Goal: Task Accomplishment & Management: Manage account settings

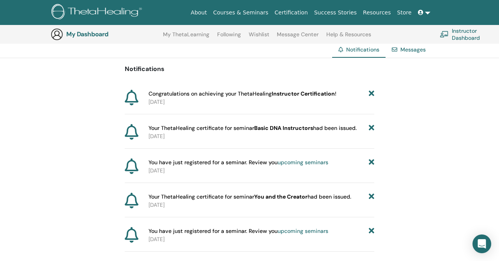
scroll to position [62, 0]
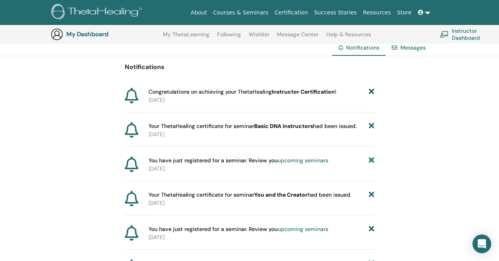
click at [301, 159] on link "upcoming seminars" at bounding box center [303, 160] width 51 height 7
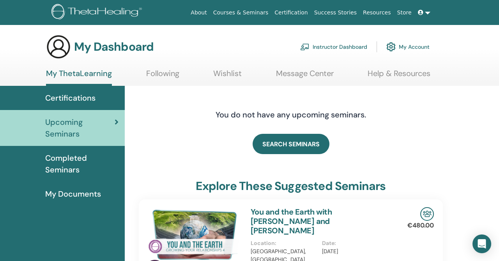
click at [412, 48] on link "My Account" at bounding box center [407, 46] width 43 height 17
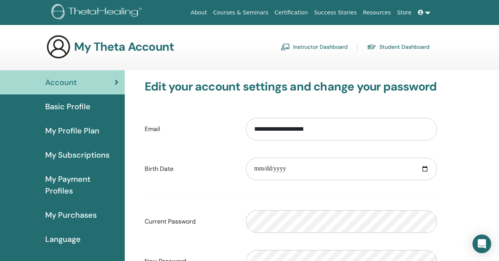
click at [82, 104] on span "Basic Profile" at bounding box center [67, 107] width 45 height 12
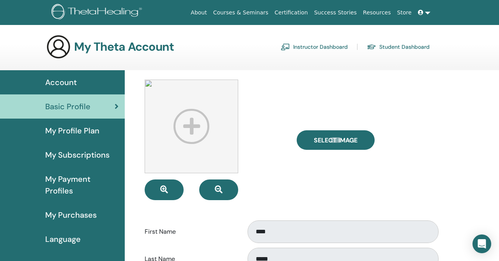
click at [331, 48] on link "Instructor Dashboard" at bounding box center [314, 47] width 67 height 12
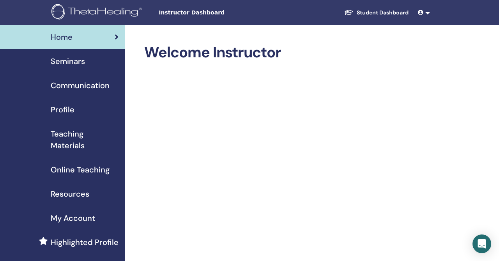
click at [424, 13] on span at bounding box center [421, 12] width 7 height 6
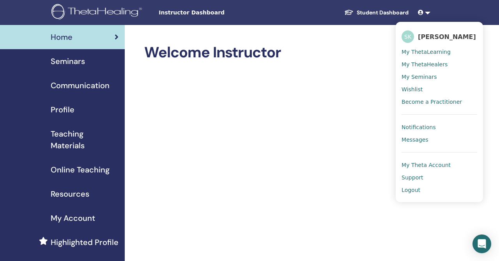
click at [418, 174] on span "Support" at bounding box center [412, 177] width 21 height 7
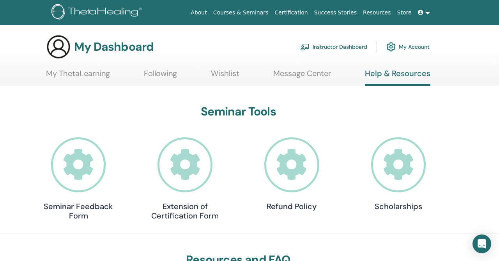
click at [426, 12] on link at bounding box center [424, 12] width 19 height 14
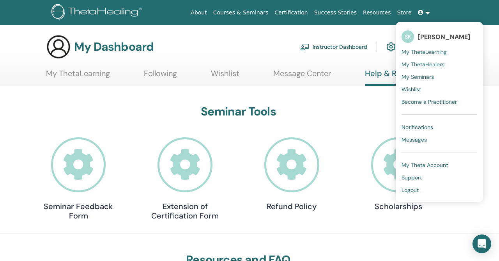
click at [419, 166] on span "My Theta Account" at bounding box center [425, 164] width 46 height 7
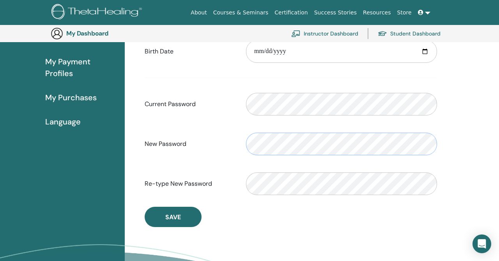
scroll to position [135, 0]
click at [479, 206] on div "**********" at bounding box center [312, 136] width 374 height 369
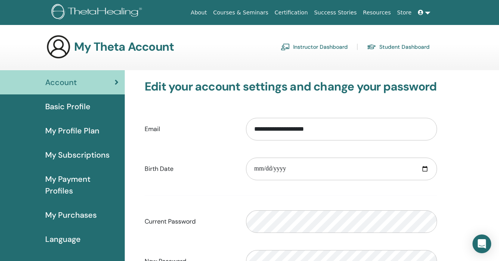
scroll to position [0, 0]
click at [462, 146] on div "**********" at bounding box center [312, 254] width 374 height 369
click at [426, 11] on link at bounding box center [424, 12] width 19 height 14
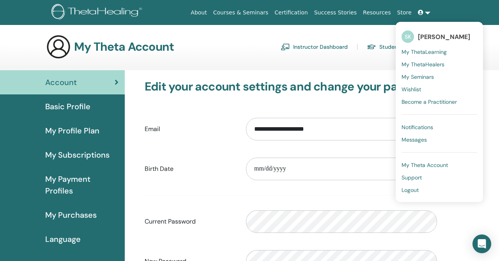
click at [440, 54] on span "My ThetaLearning" at bounding box center [424, 51] width 45 height 7
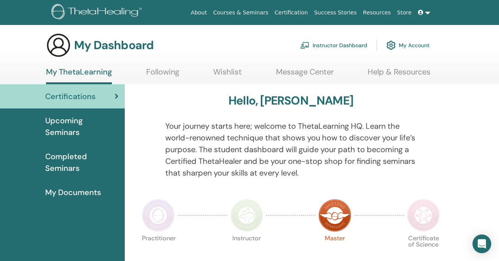
scroll to position [1, 0]
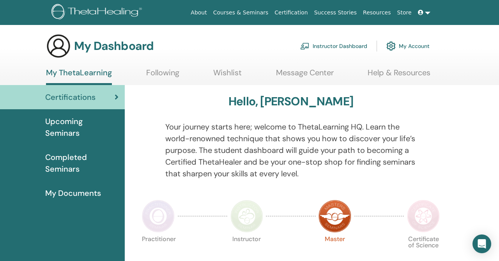
click at [60, 127] on span "Upcoming Seminars" at bounding box center [81, 126] width 73 height 23
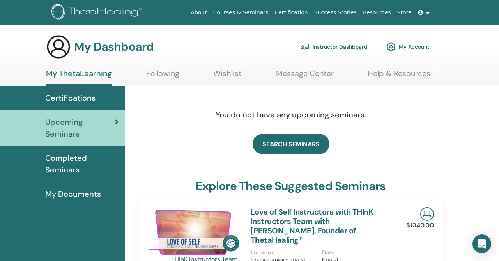
click at [408, 46] on link "My Account" at bounding box center [407, 46] width 43 height 17
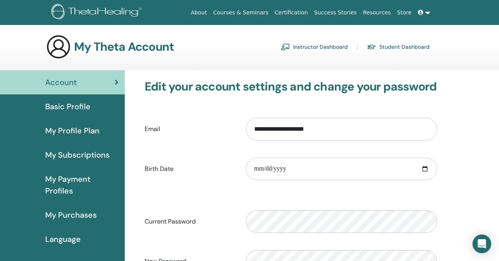
click at [426, 13] on link at bounding box center [424, 12] width 19 height 14
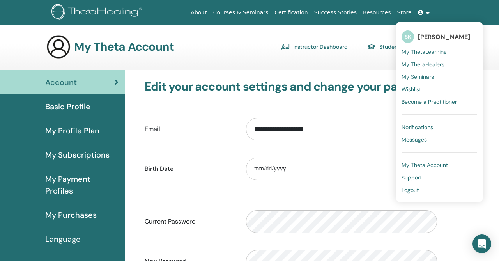
click at [414, 193] on span "Logout" at bounding box center [410, 189] width 17 height 7
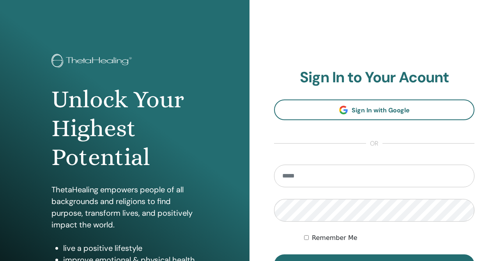
click at [464, 29] on div "**********" at bounding box center [373, 187] width 249 height 374
click at [313, 175] on input "email" at bounding box center [374, 176] width 200 height 23
type input "**********"
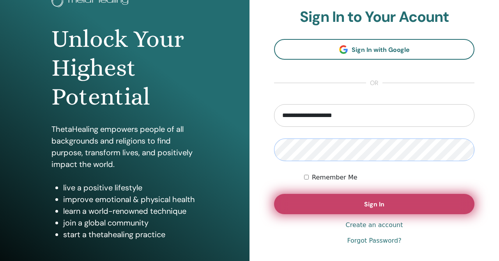
scroll to position [61, 0]
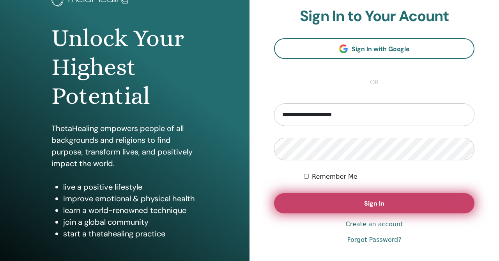
click at [374, 203] on span "Sign In" at bounding box center [374, 203] width 20 height 8
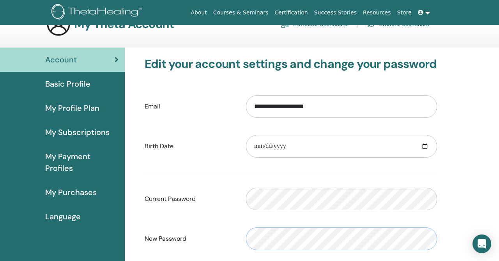
scroll to position [29, 0]
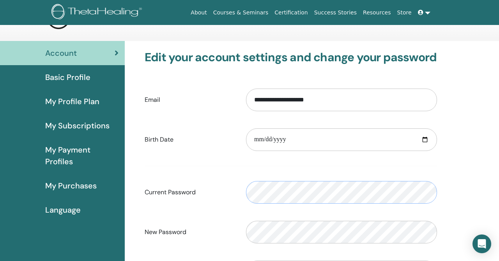
click at [243, 184] on div "Please enter a valid password" at bounding box center [341, 192] width 203 height 34
click at [228, 184] on div "Current Password Please enter a valid password" at bounding box center [291, 192] width 304 height 34
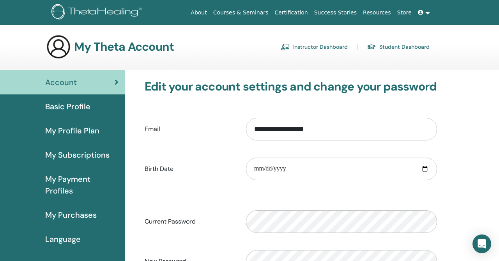
scroll to position [0, 0]
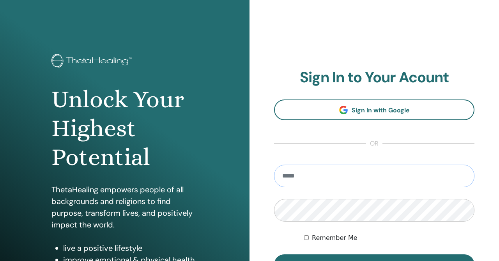
type input "**********"
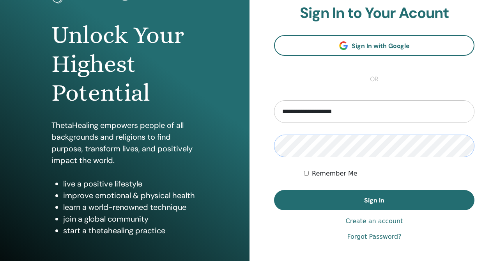
scroll to position [75, 0]
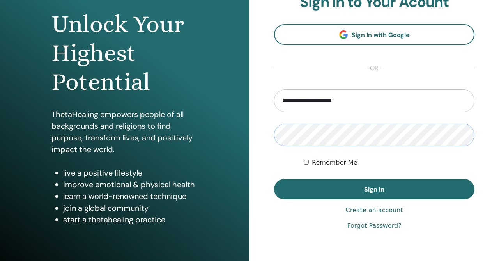
click at [270, 127] on div "**********" at bounding box center [373, 112] width 249 height 374
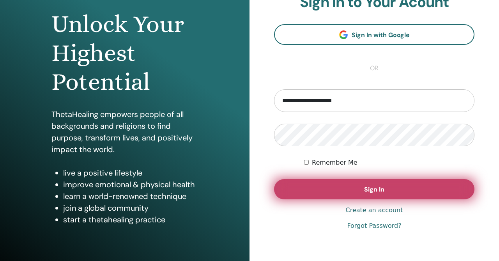
click at [379, 187] on span "Sign In" at bounding box center [374, 189] width 20 height 8
